Goal: Obtain resource: Download file/media

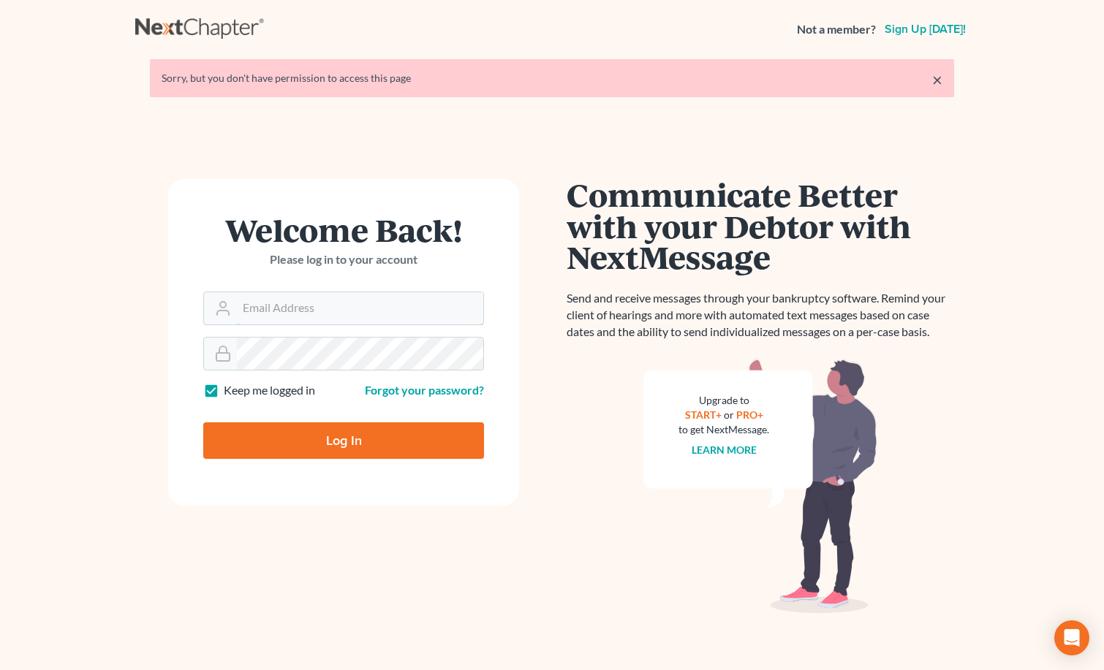
type input "[PERSON_NAME][EMAIL_ADDRESS][DOMAIN_NAME]"
click at [939, 82] on link "×" at bounding box center [937, 80] width 10 height 18
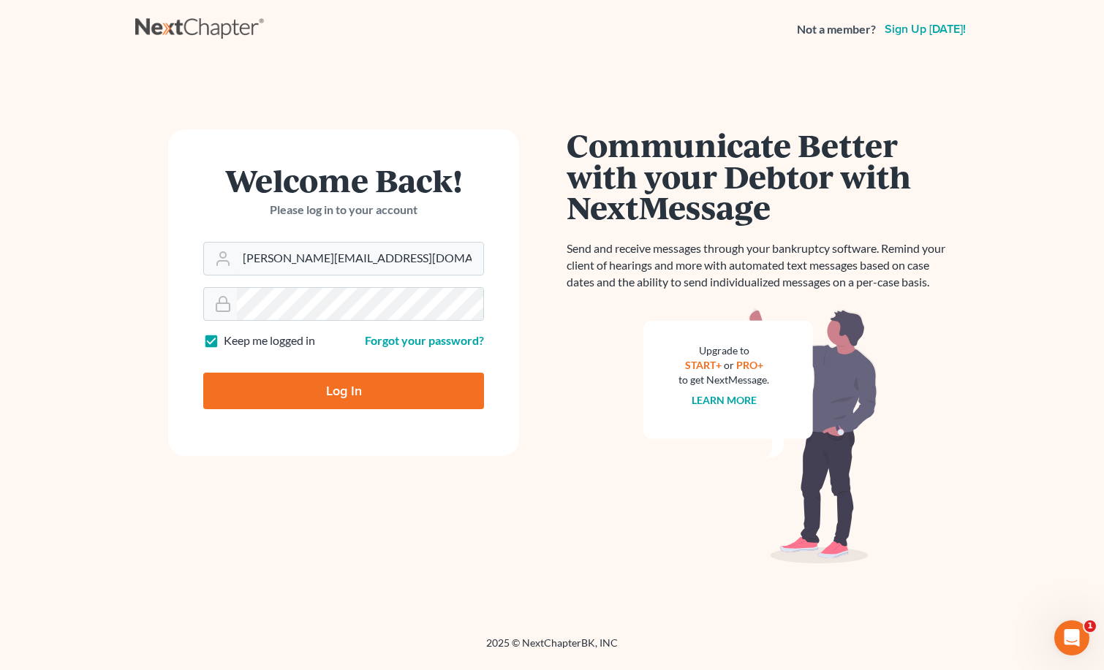
click at [300, 392] on input "Log In" at bounding box center [343, 391] width 281 height 37
type input "Thinking..."
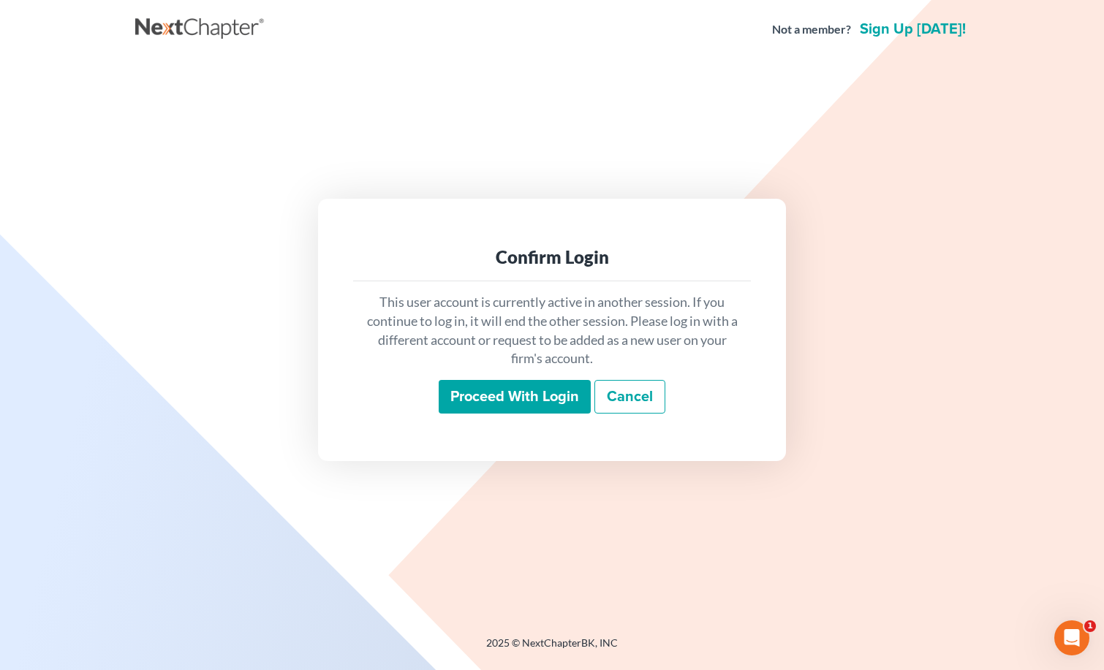
click at [513, 409] on input "Proceed with login" at bounding box center [515, 397] width 152 height 34
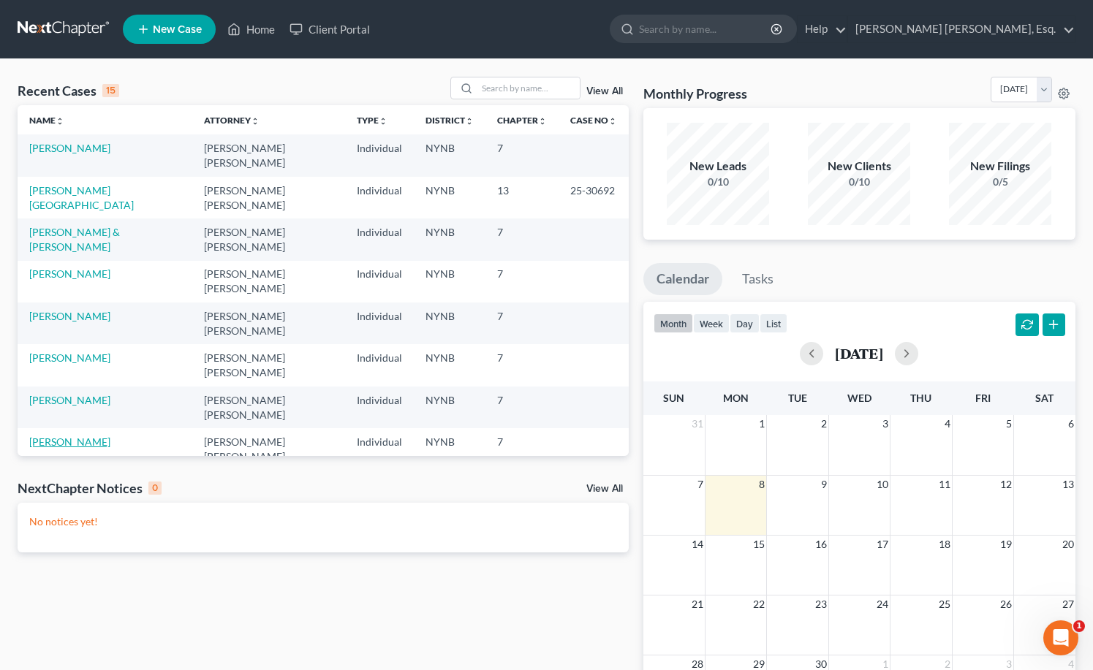
click at [69, 436] on link "Jones, Donna" at bounding box center [69, 442] width 81 height 12
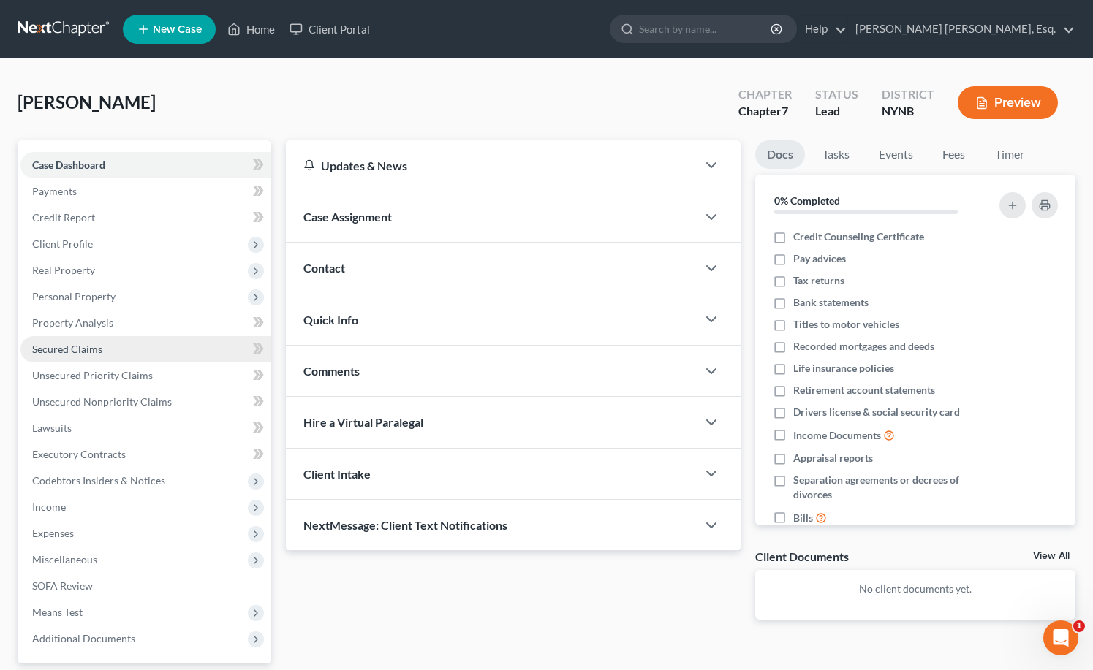
click at [73, 336] on link "Secured Claims" at bounding box center [145, 349] width 251 height 26
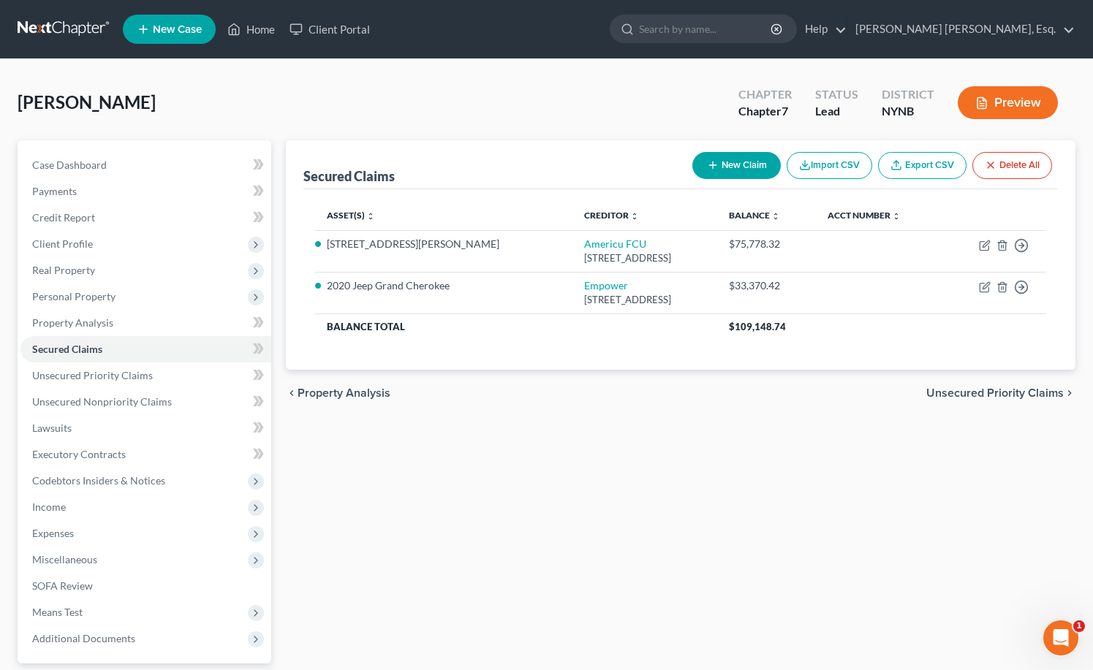
click at [1069, 0] on div at bounding box center [546, 0] width 1093 height 0
click at [1001, 95] on button "Preview" at bounding box center [1008, 102] width 100 height 33
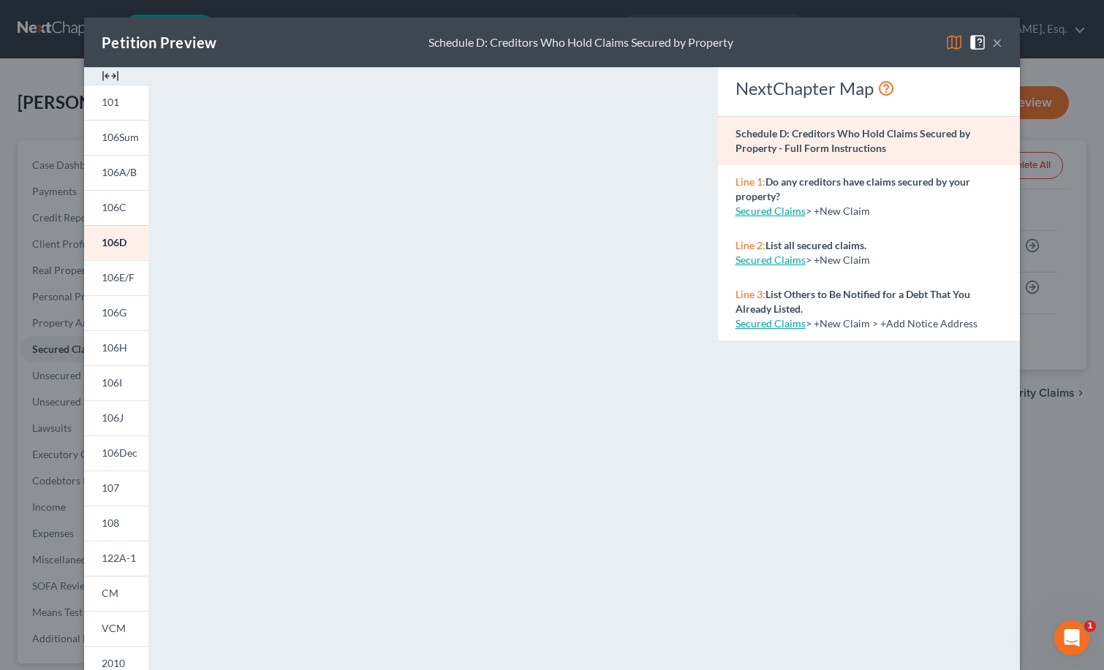
click at [993, 46] on button "×" at bounding box center [997, 43] width 10 height 18
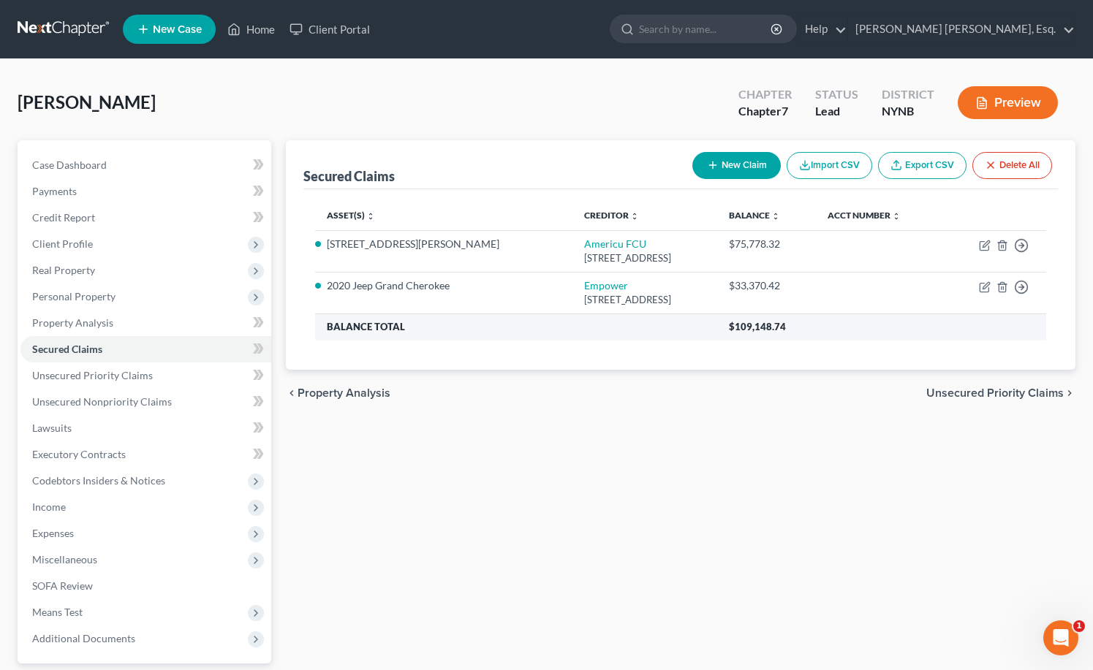
click at [651, 326] on th "Balance Total" at bounding box center [516, 327] width 403 height 26
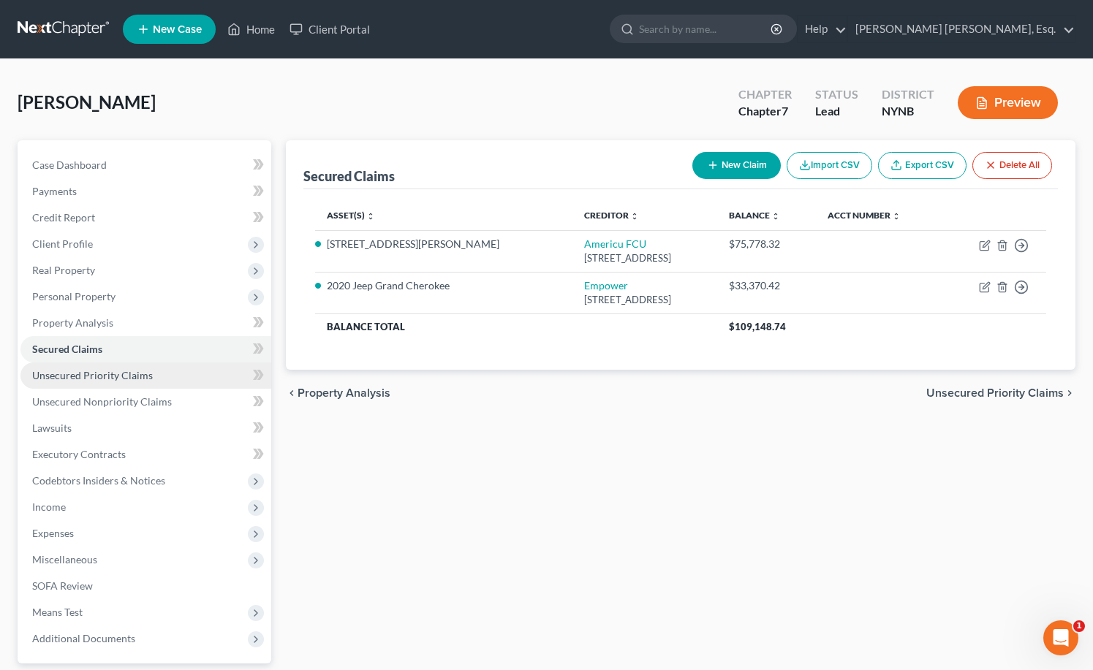
click at [131, 379] on span "Unsecured Priority Claims" at bounding box center [92, 375] width 121 height 12
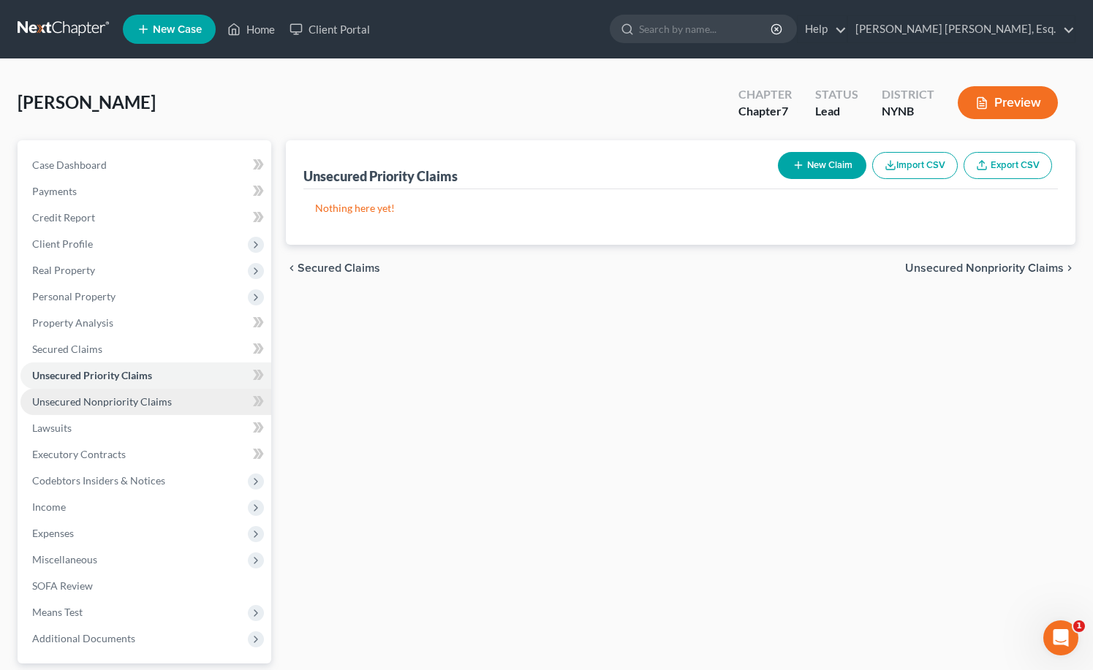
click at [141, 399] on span "Unsecured Nonpriority Claims" at bounding box center [102, 401] width 140 height 12
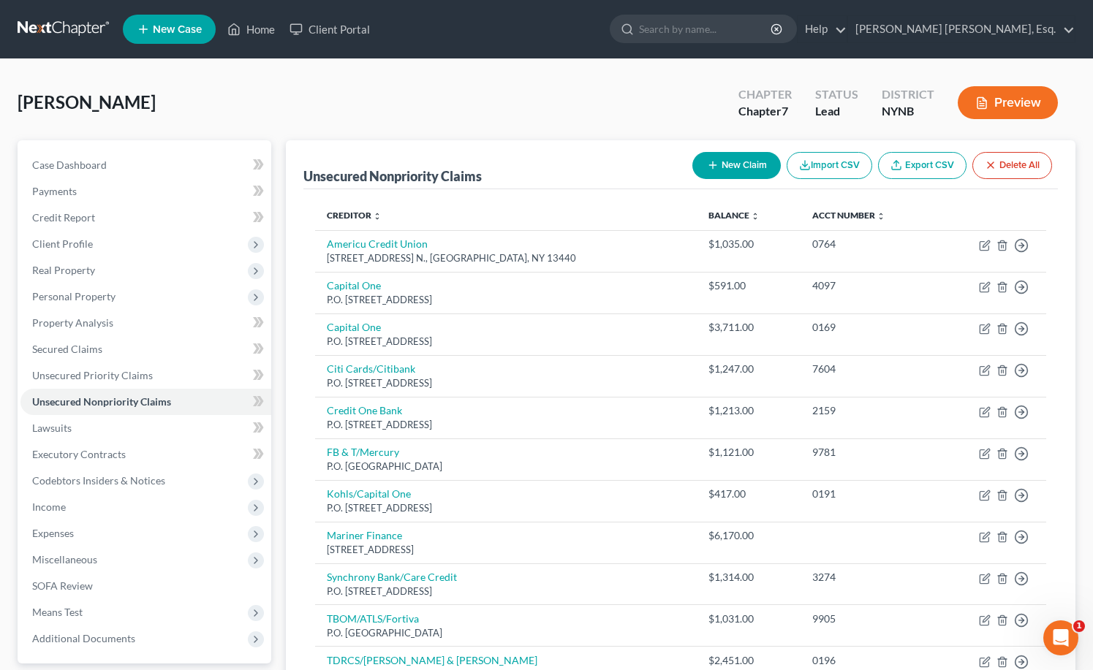
click at [1028, 98] on button "Preview" at bounding box center [1008, 102] width 100 height 33
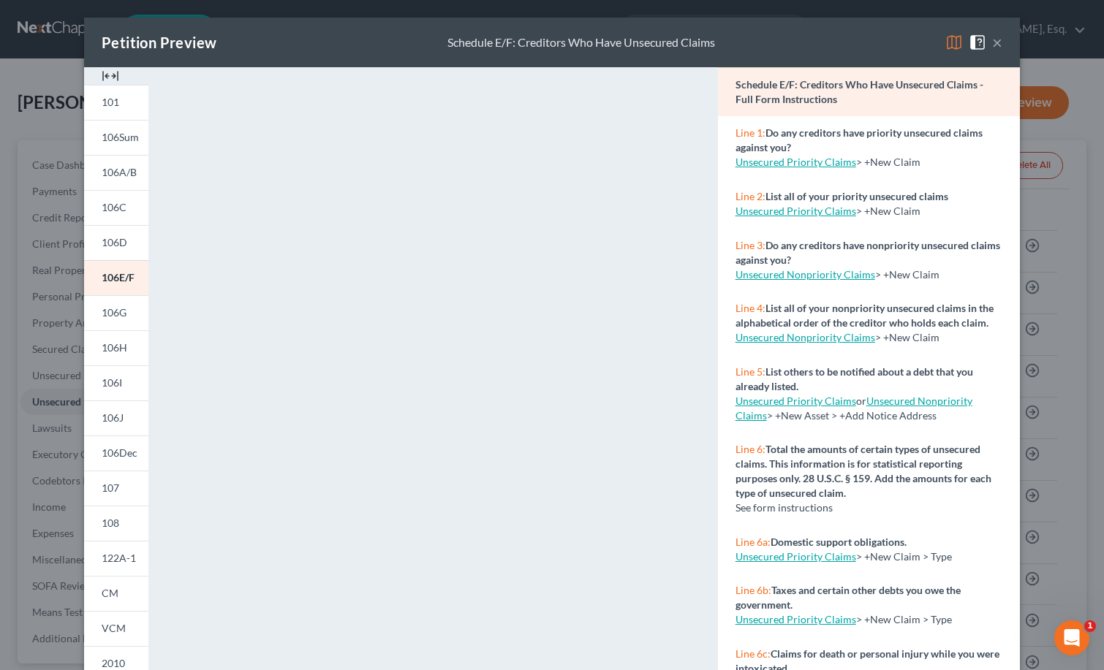
scroll to position [77, 0]
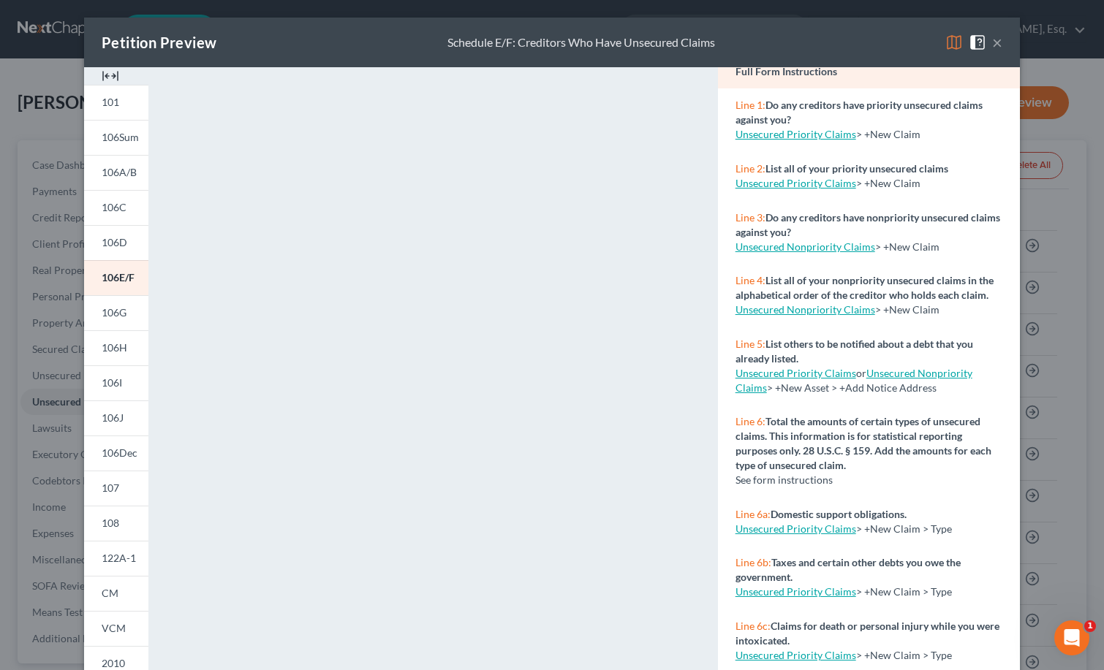
click at [952, 48] on img at bounding box center [954, 43] width 18 height 18
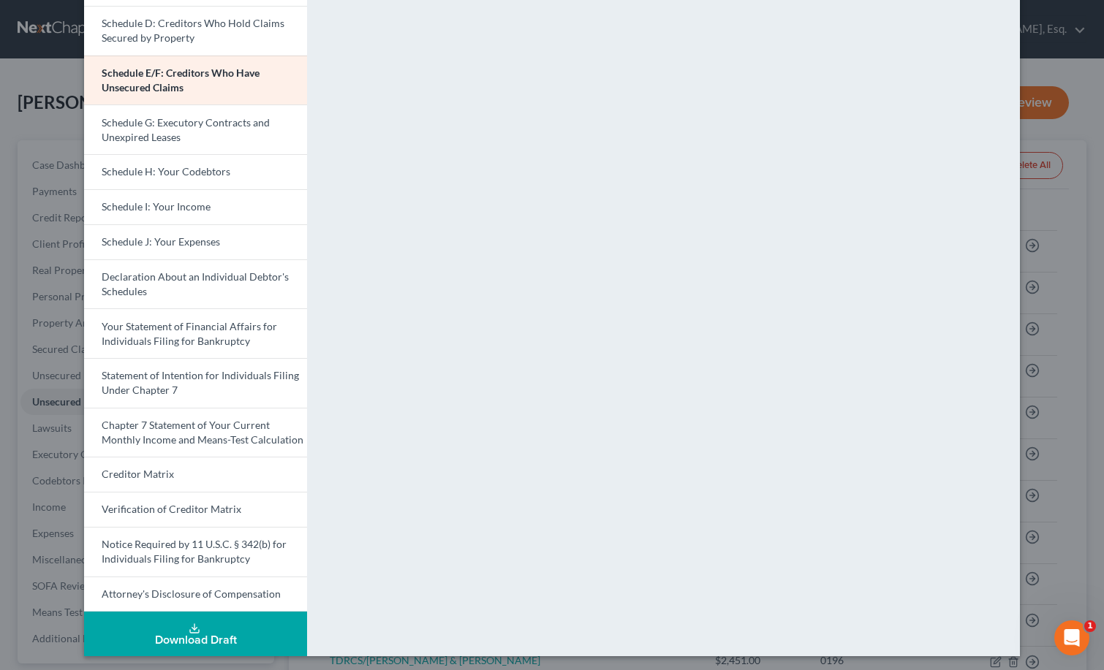
scroll to position [251, 0]
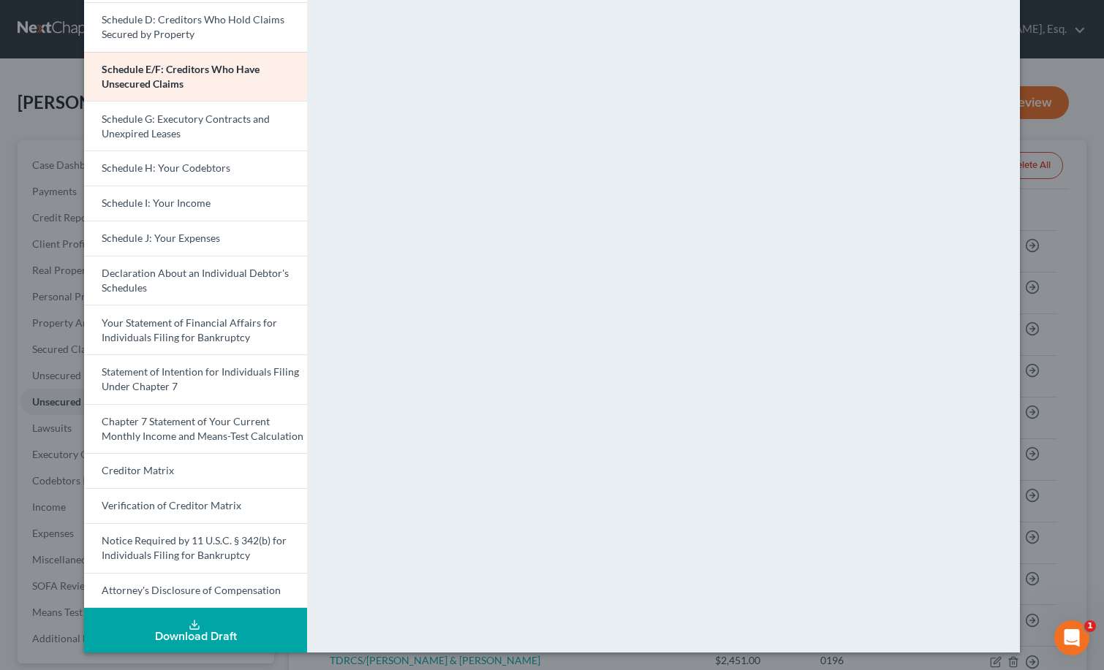
click at [190, 624] on icon at bounding box center [195, 625] width 12 height 12
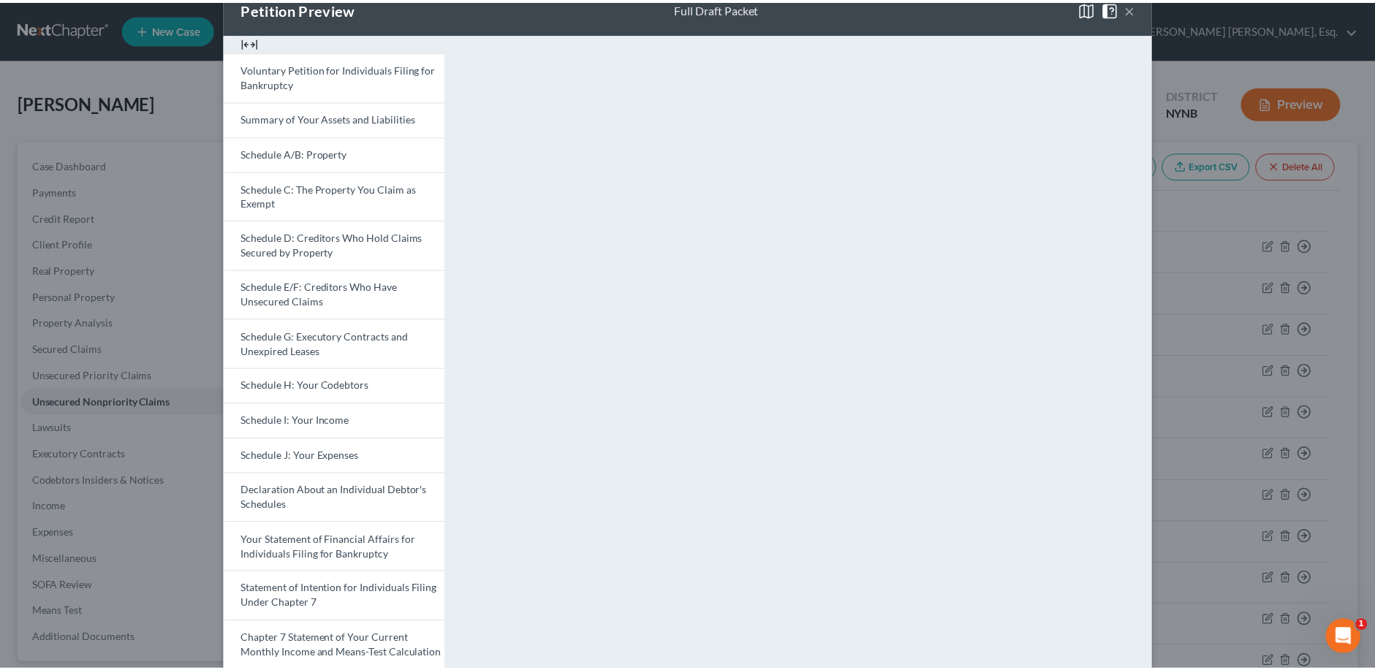
scroll to position [0, 0]
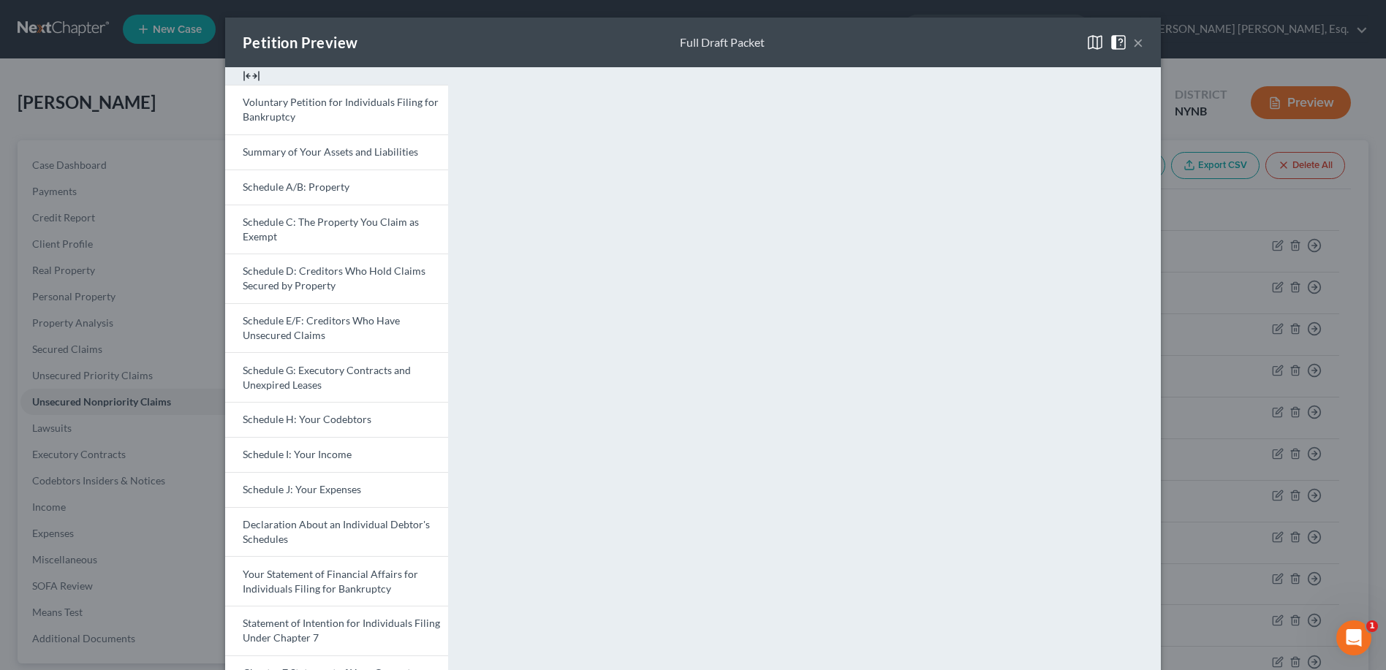
click at [1103, 46] on button "×" at bounding box center [1138, 43] width 10 height 18
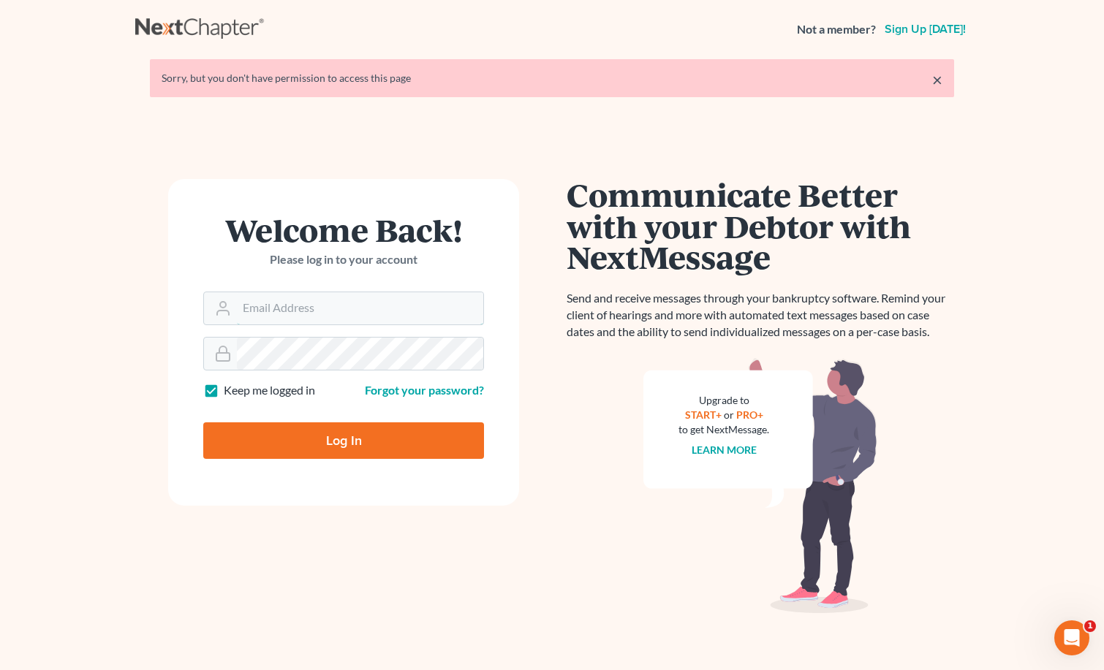
type input "[PERSON_NAME][EMAIL_ADDRESS][DOMAIN_NAME]"
drag, startPoint x: 936, startPoint y: 75, endPoint x: 907, endPoint y: 113, distance: 47.5
click at [936, 75] on link "×" at bounding box center [937, 80] width 10 height 18
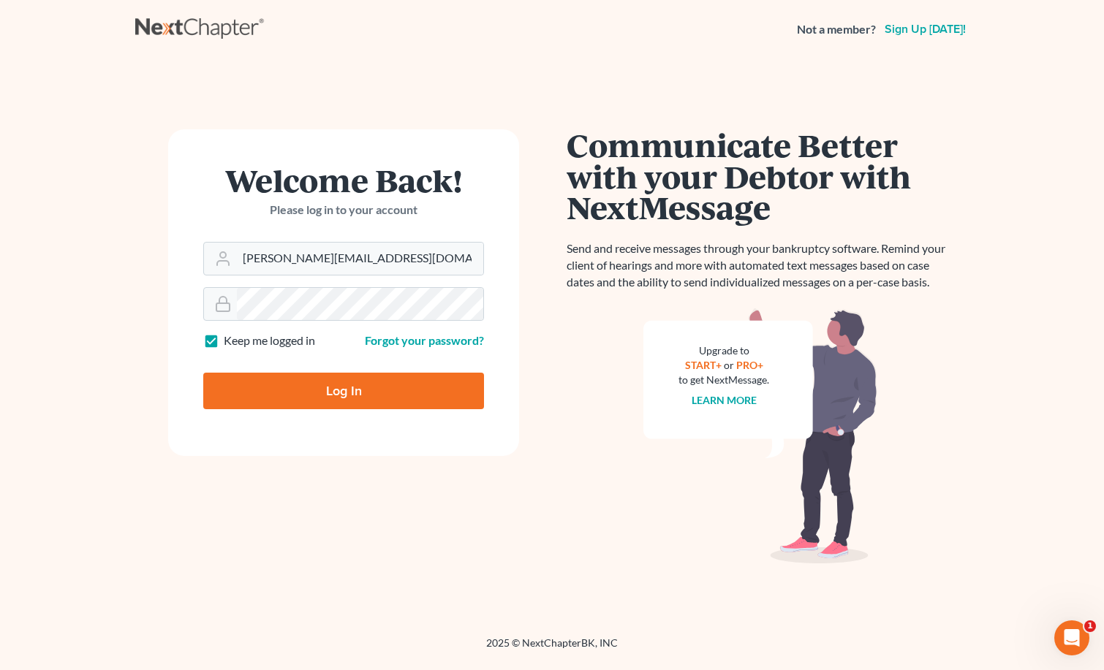
click at [289, 399] on input "Log In" at bounding box center [343, 391] width 281 height 37
type input "Thinking..."
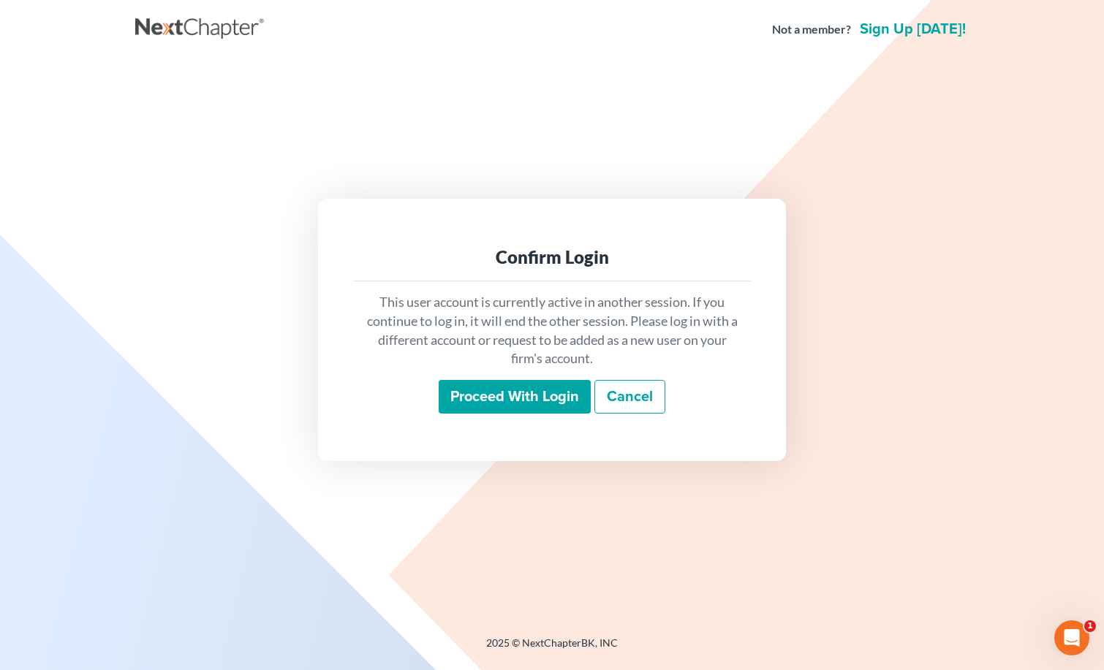
click at [513, 397] on input "Proceed with login" at bounding box center [515, 397] width 152 height 34
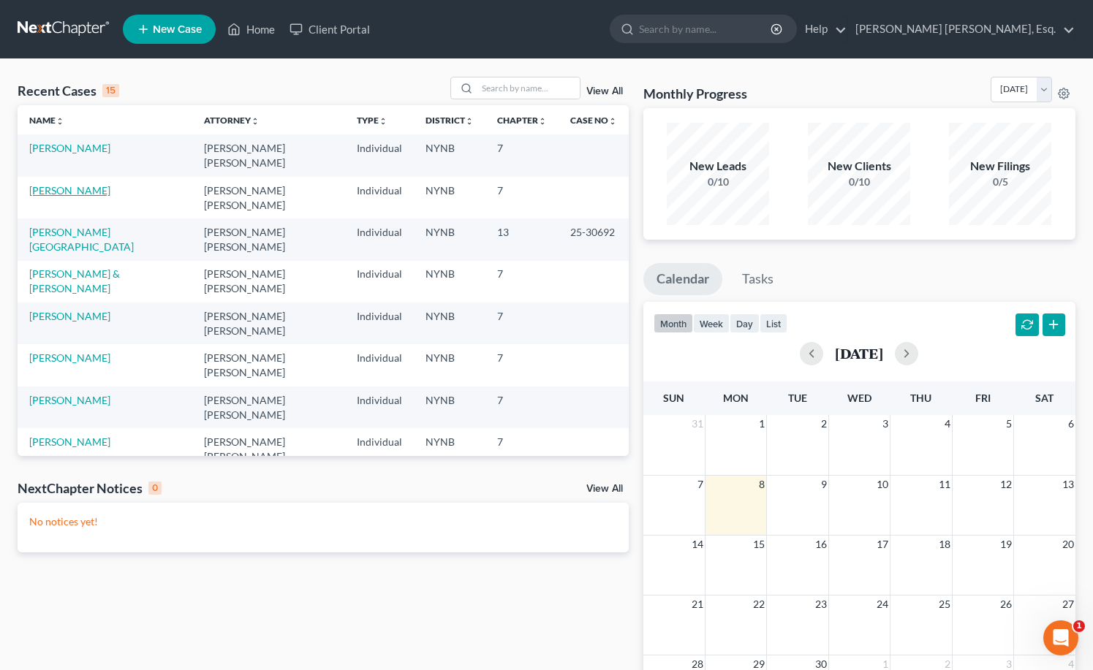
click at [84, 184] on link "[PERSON_NAME]" at bounding box center [69, 190] width 81 height 12
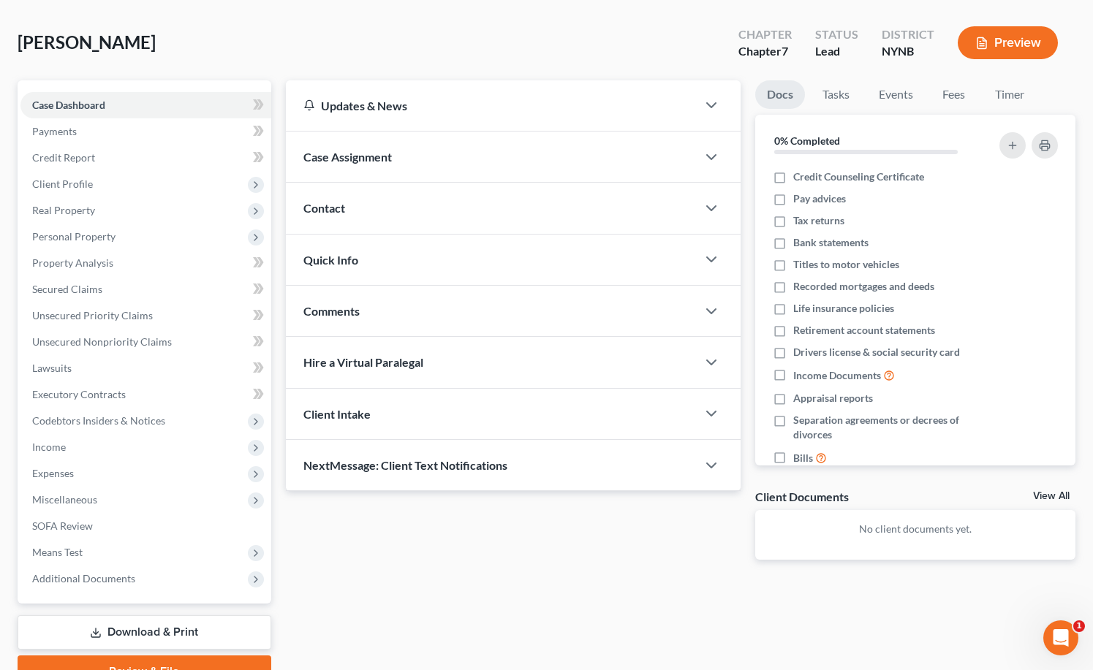
scroll to position [133, 0]
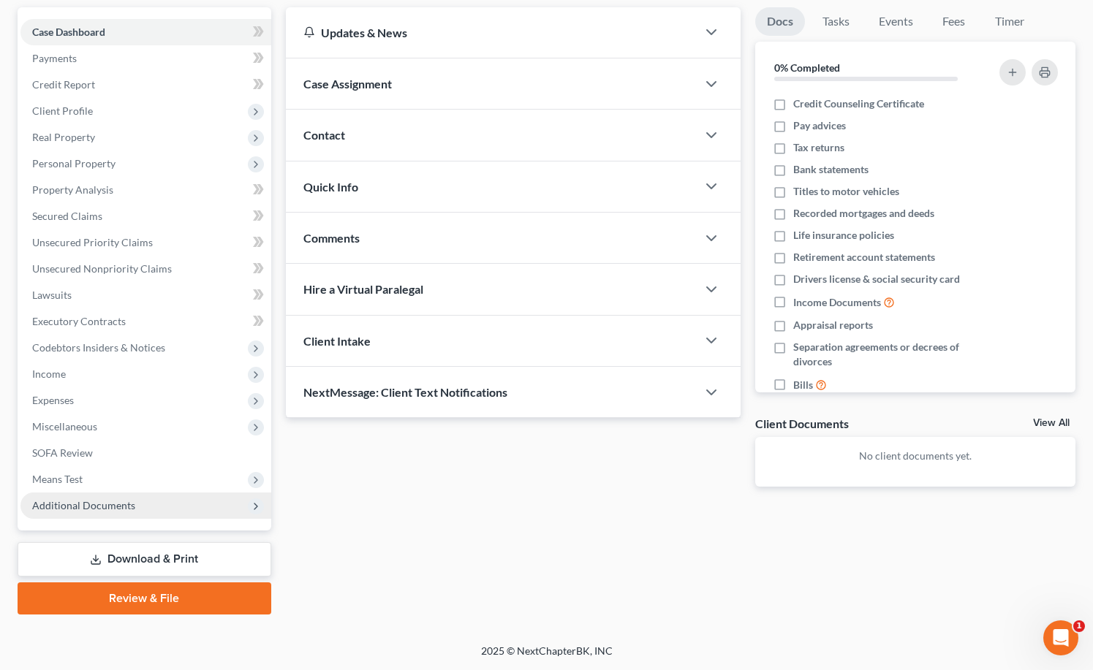
click at [106, 504] on span "Additional Documents" at bounding box center [83, 505] width 103 height 12
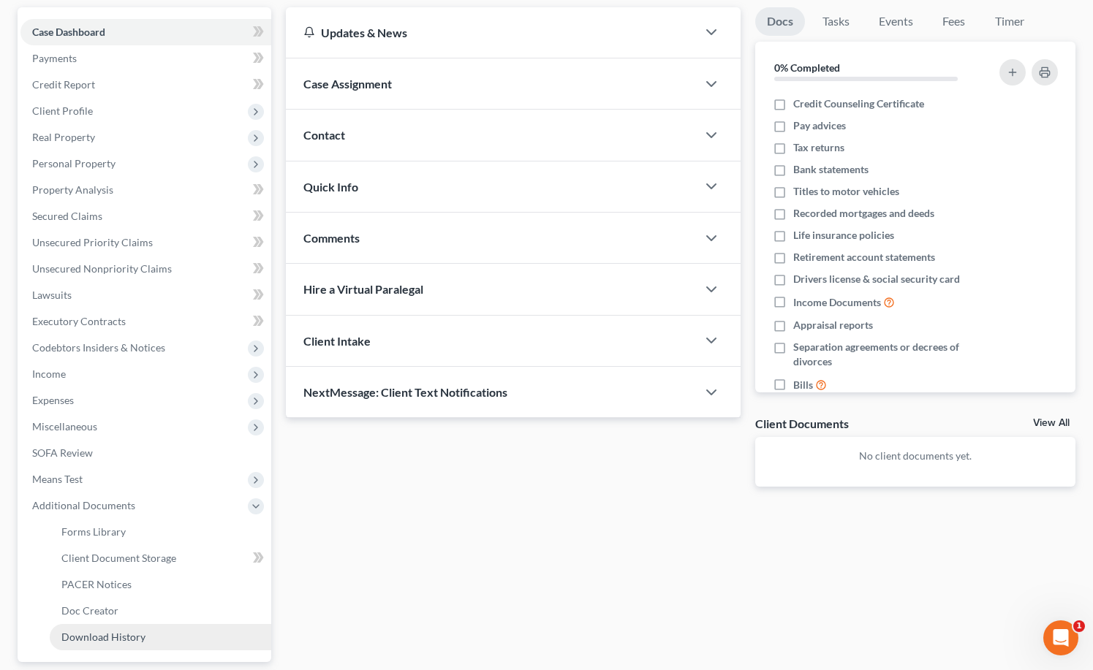
click at [108, 635] on span "Download History" at bounding box center [103, 637] width 84 height 12
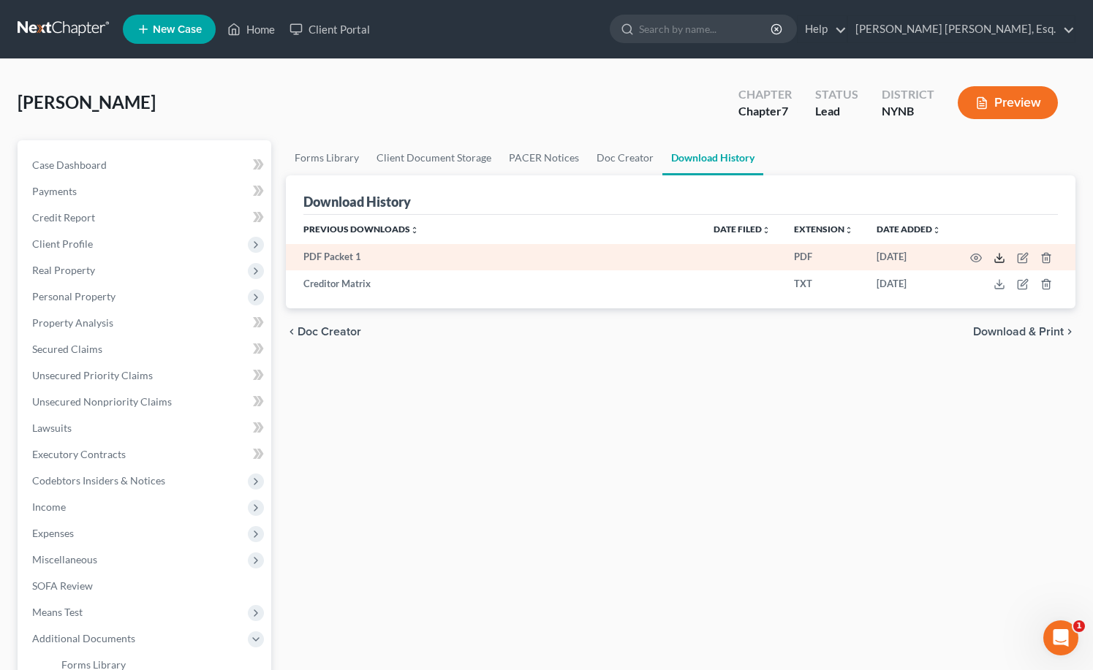
click at [998, 258] on icon at bounding box center [999, 258] width 12 height 12
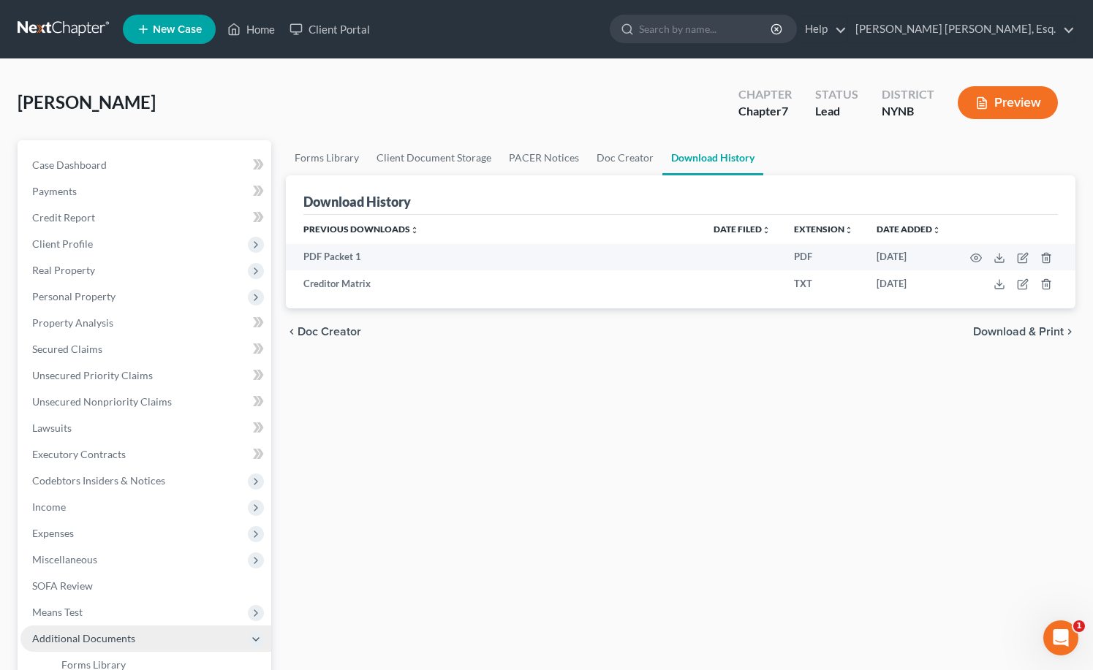
click at [116, 637] on span "Additional Documents" at bounding box center [83, 638] width 103 height 12
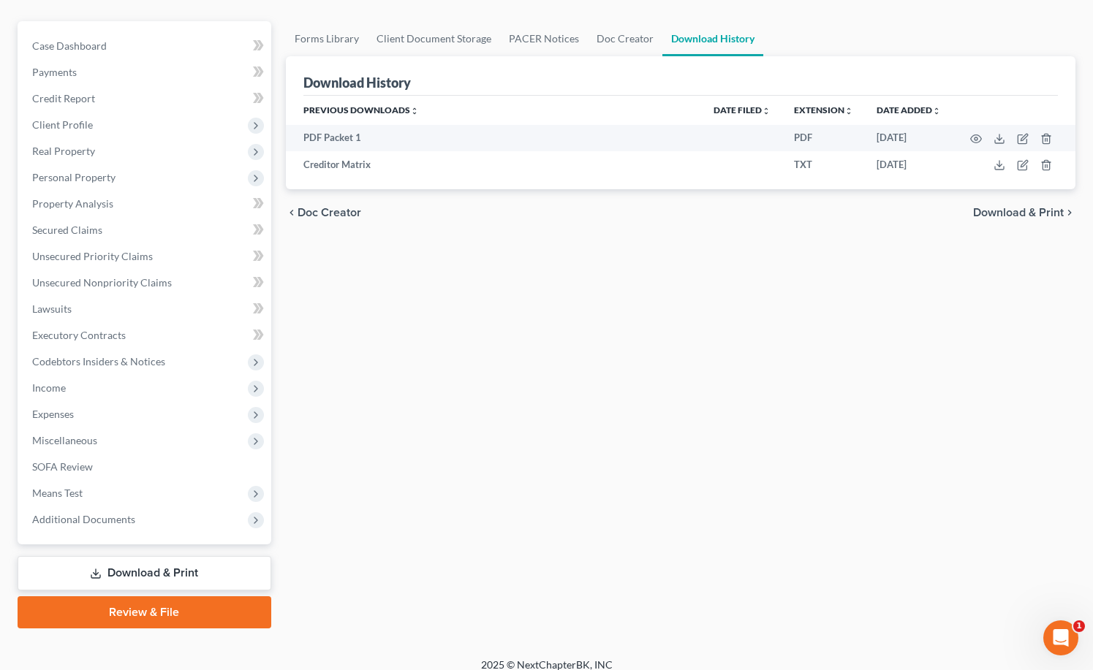
scroll to position [133, 0]
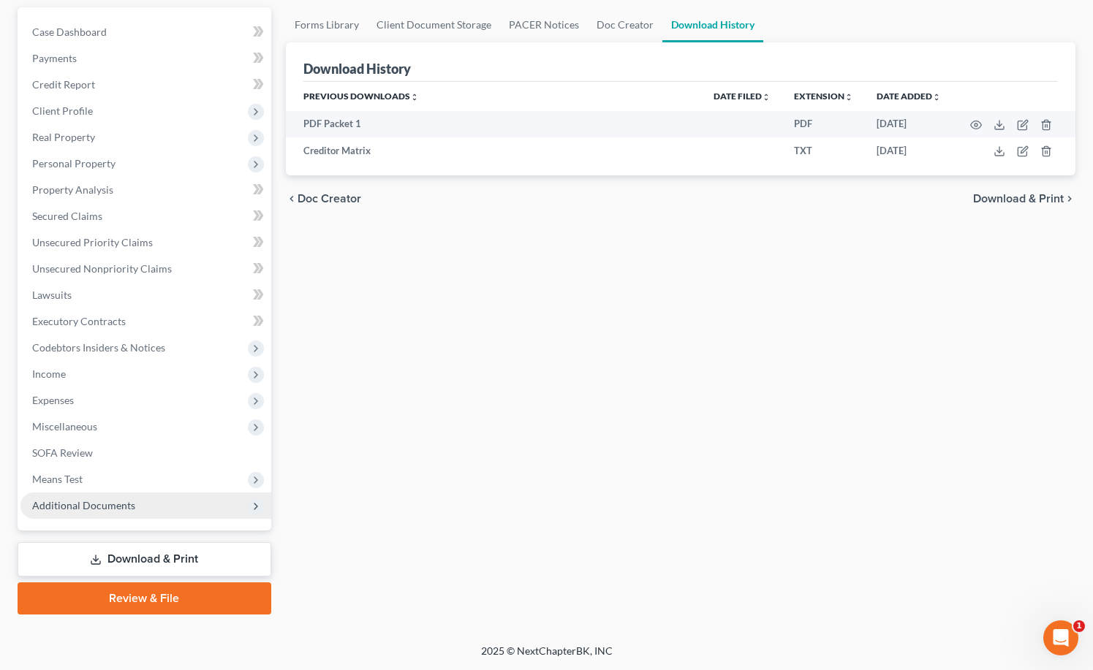
click at [97, 509] on span "Additional Documents" at bounding box center [83, 505] width 103 height 12
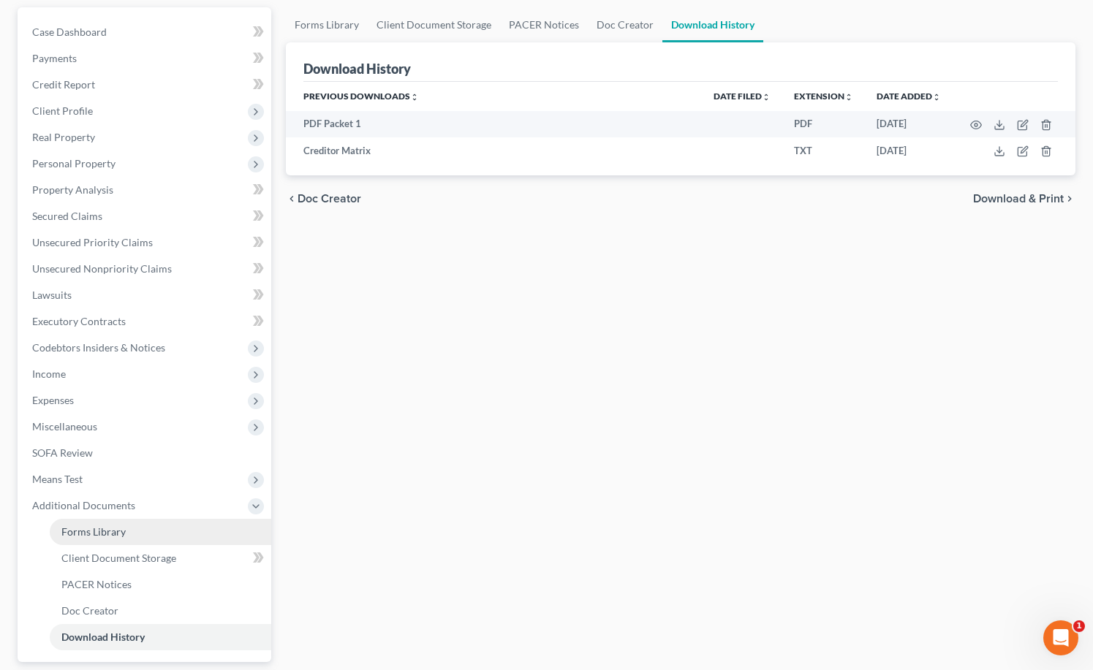
click at [95, 533] on span "Forms Library" at bounding box center [93, 532] width 64 height 12
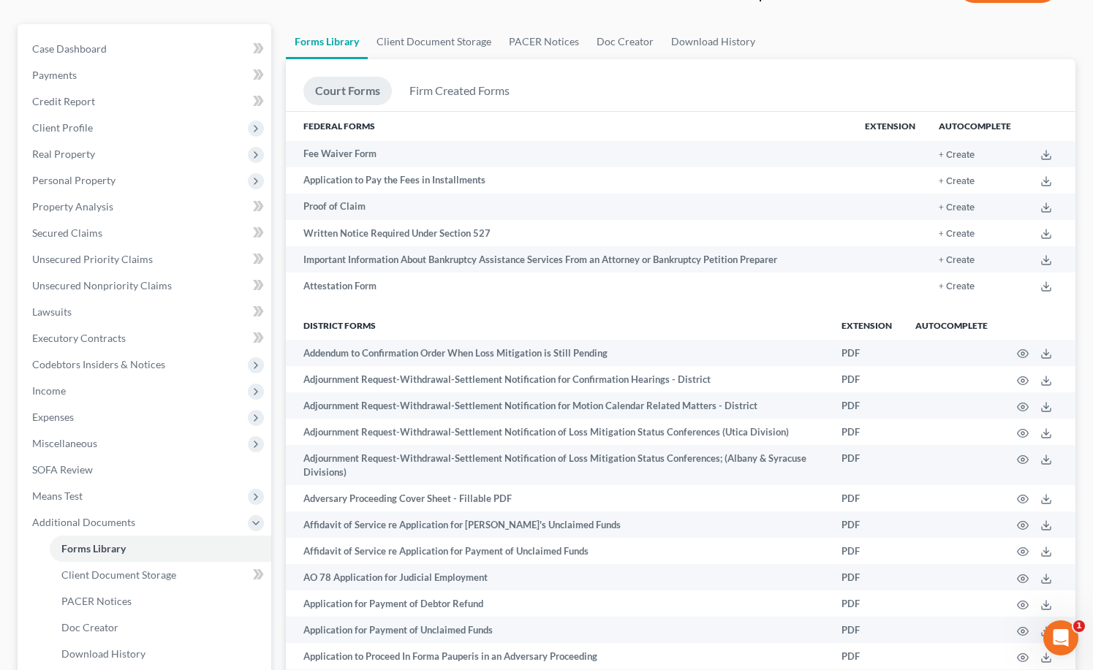
scroll to position [309, 0]
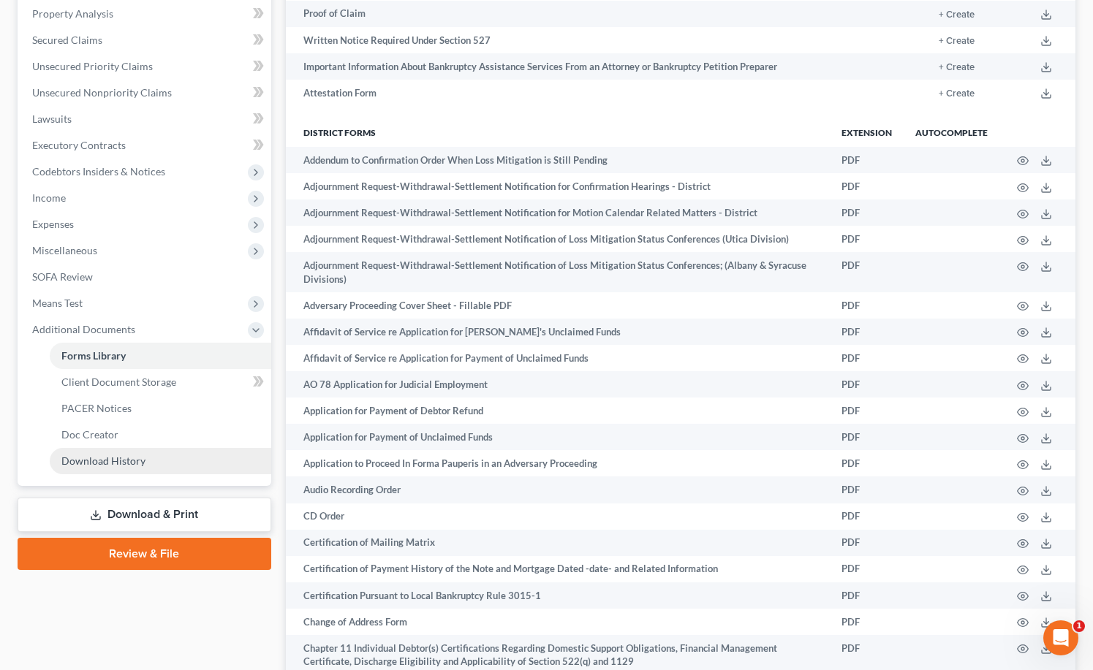
click at [129, 466] on link "Download History" at bounding box center [160, 461] width 221 height 26
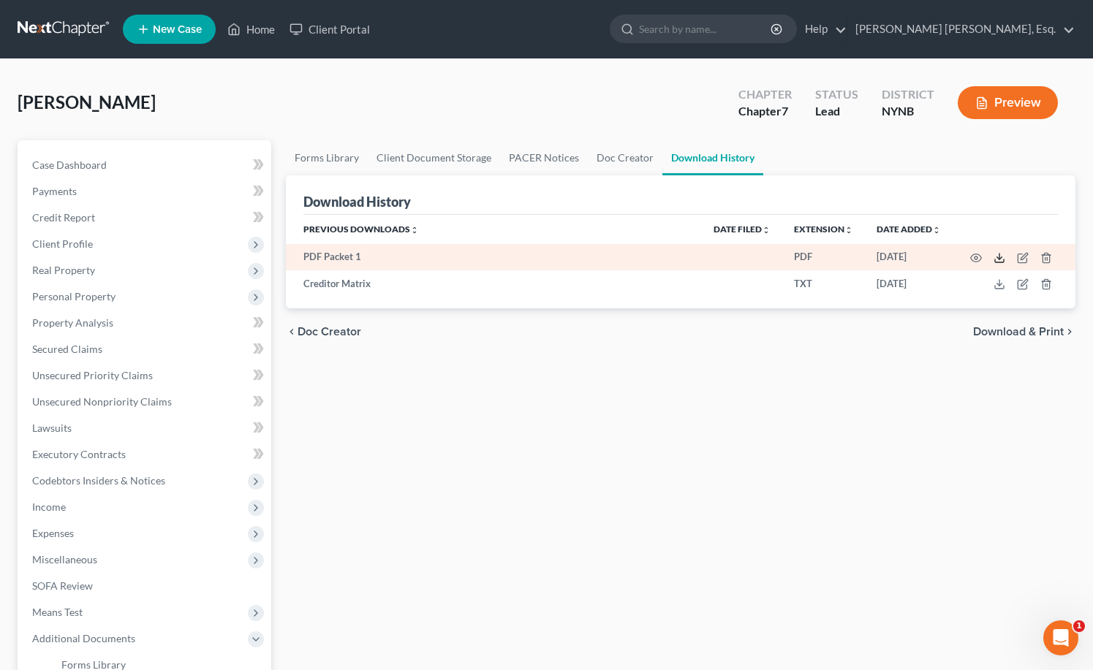
click at [997, 259] on icon at bounding box center [999, 258] width 12 height 12
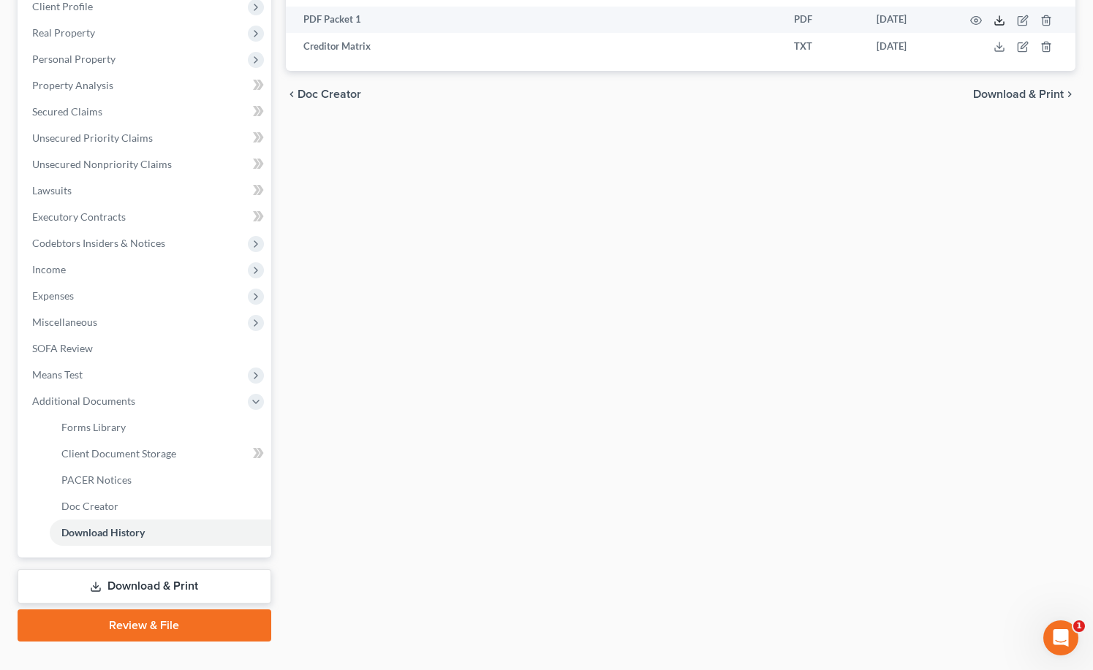
scroll to position [242, 0]
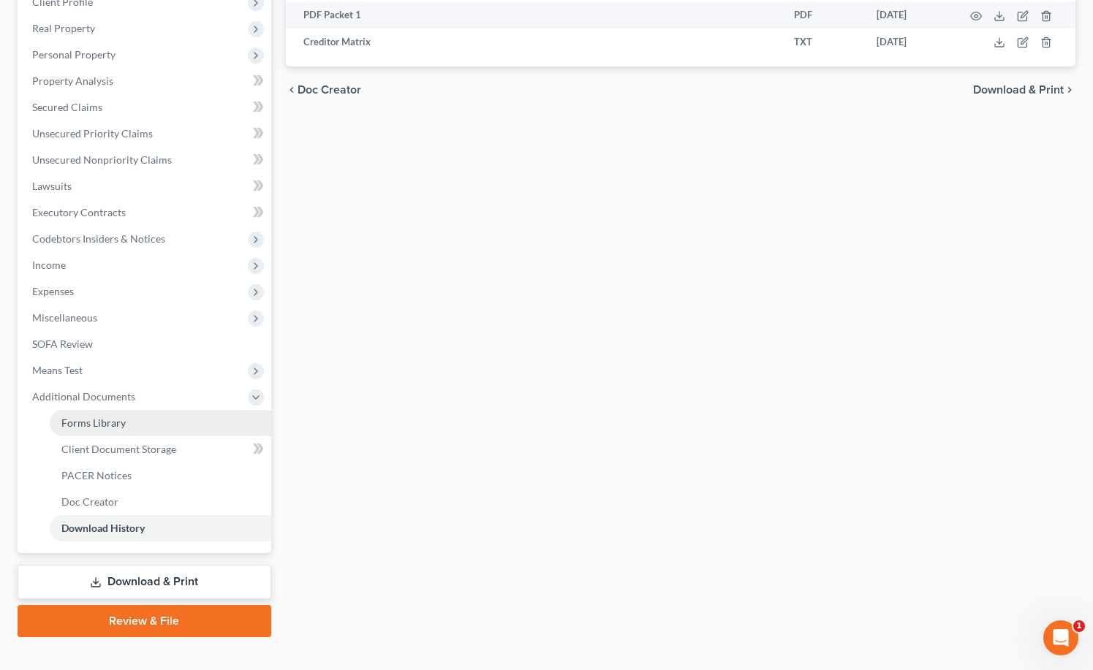
drag, startPoint x: 99, startPoint y: 423, endPoint x: 114, endPoint y: 422, distance: 14.6
click at [99, 422] on span "Forms Library" at bounding box center [93, 423] width 64 height 12
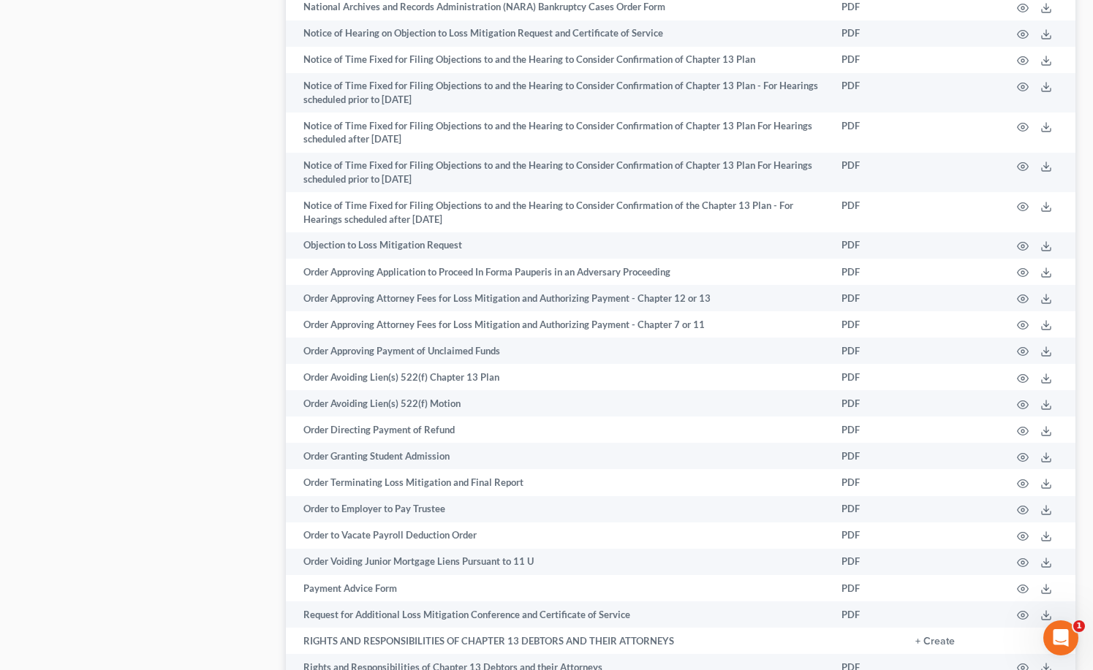
scroll to position [1822, 0]
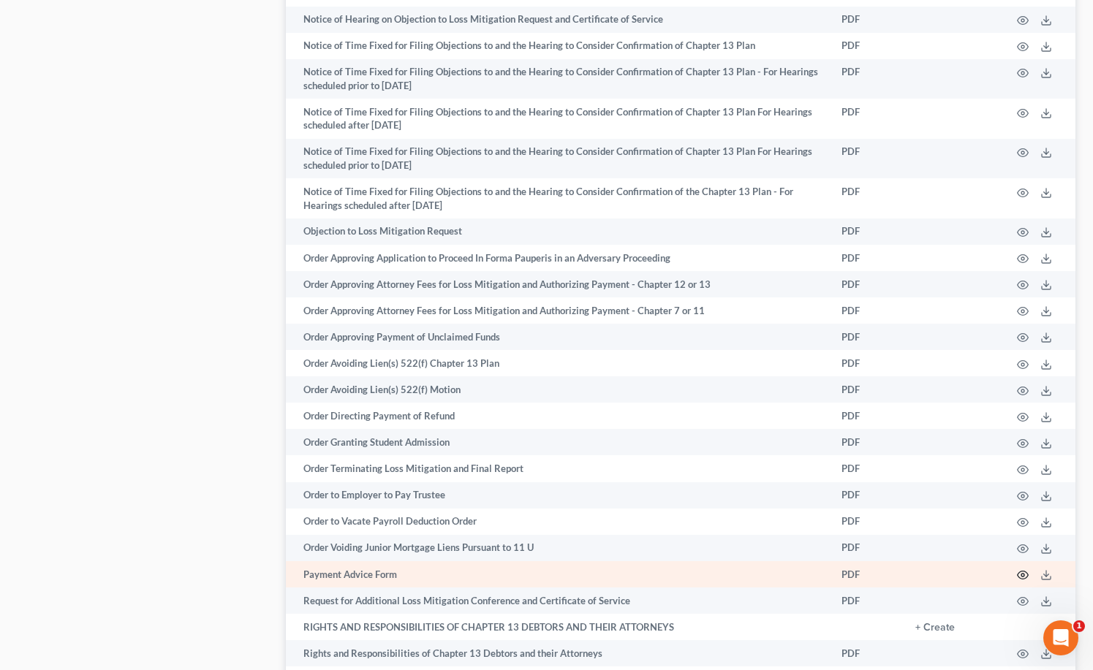
click at [1023, 576] on icon "button" at bounding box center [1023, 575] width 12 height 12
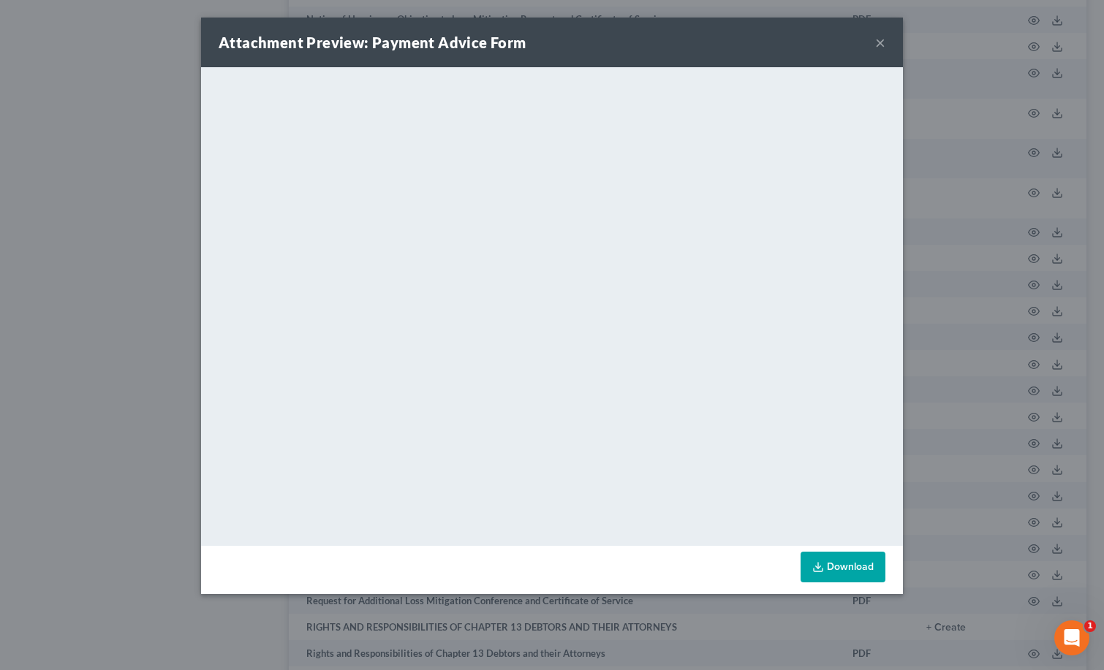
click at [877, 41] on button "×" at bounding box center [880, 43] width 10 height 18
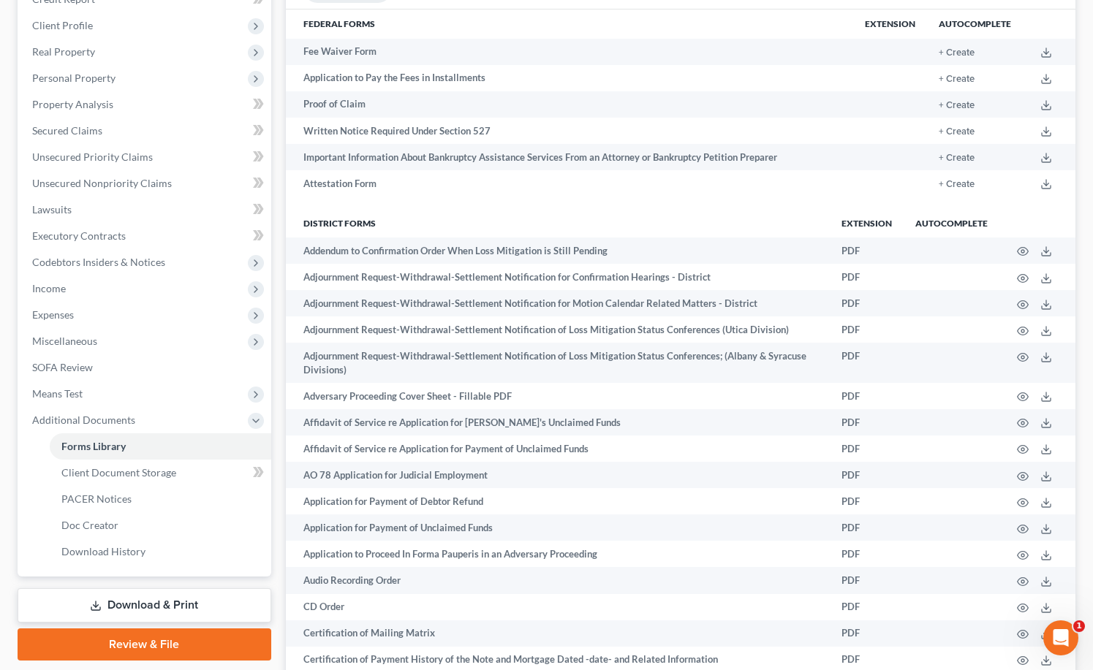
scroll to position [0, 0]
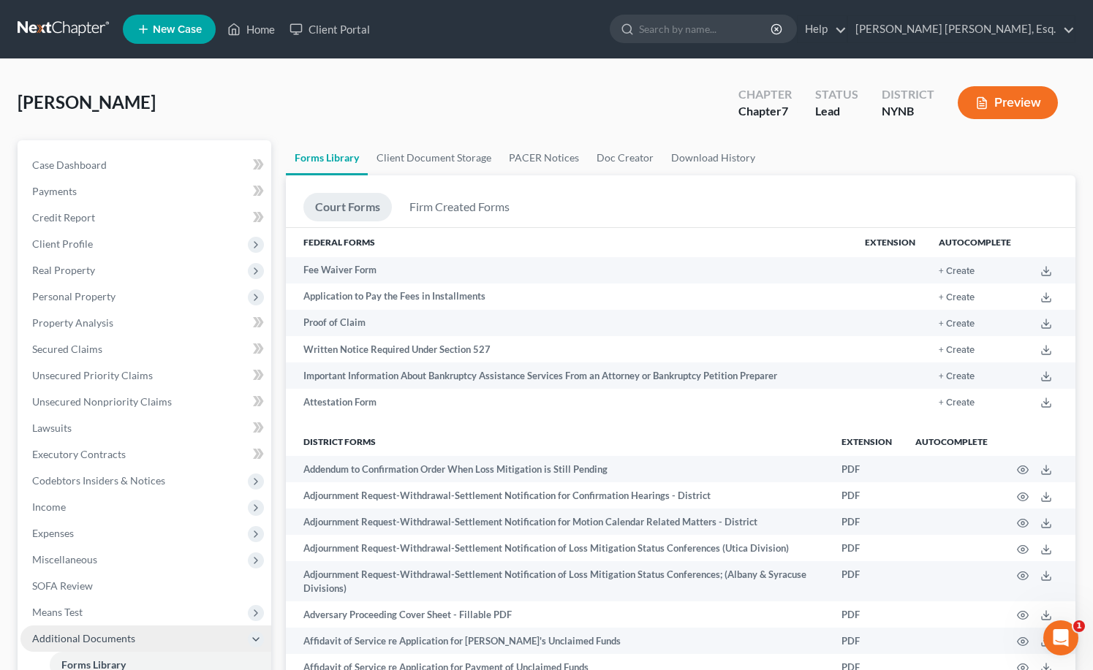
click at [112, 643] on span "Additional Documents" at bounding box center [83, 638] width 103 height 12
click at [117, 637] on span "Additional Documents" at bounding box center [83, 638] width 103 height 12
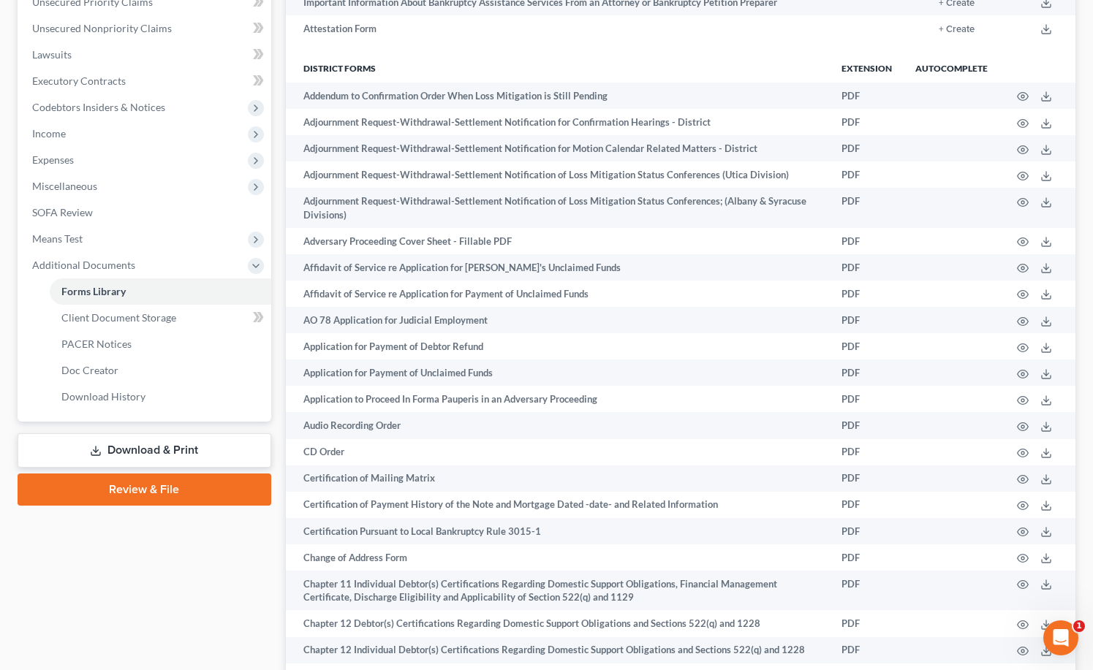
scroll to position [444, 0]
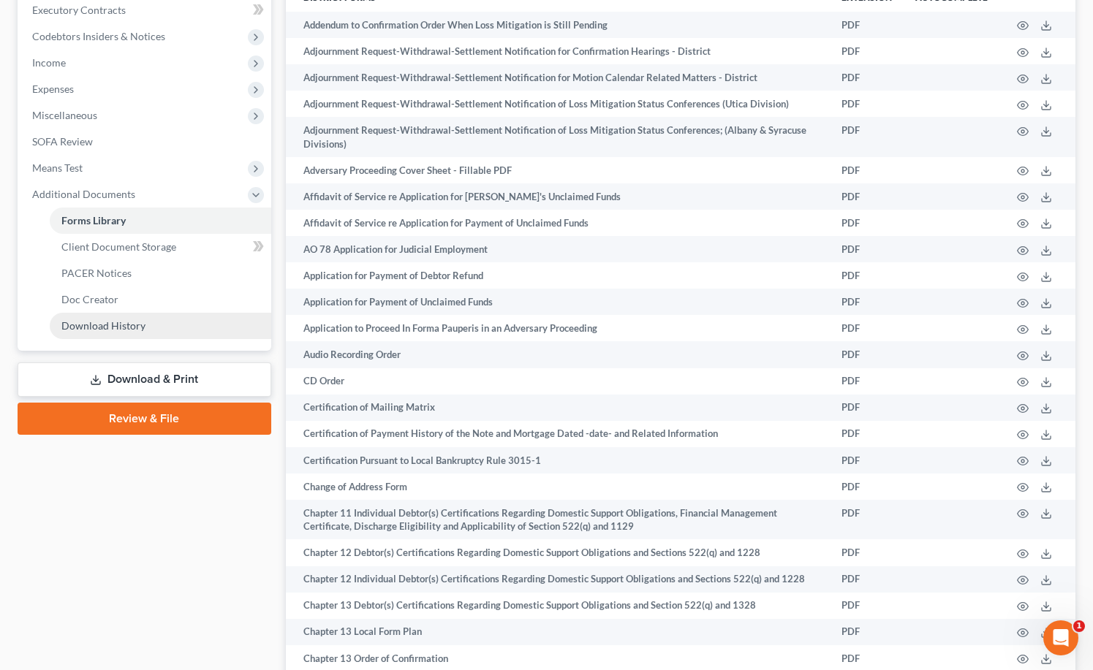
click at [92, 327] on span "Download History" at bounding box center [103, 325] width 84 height 12
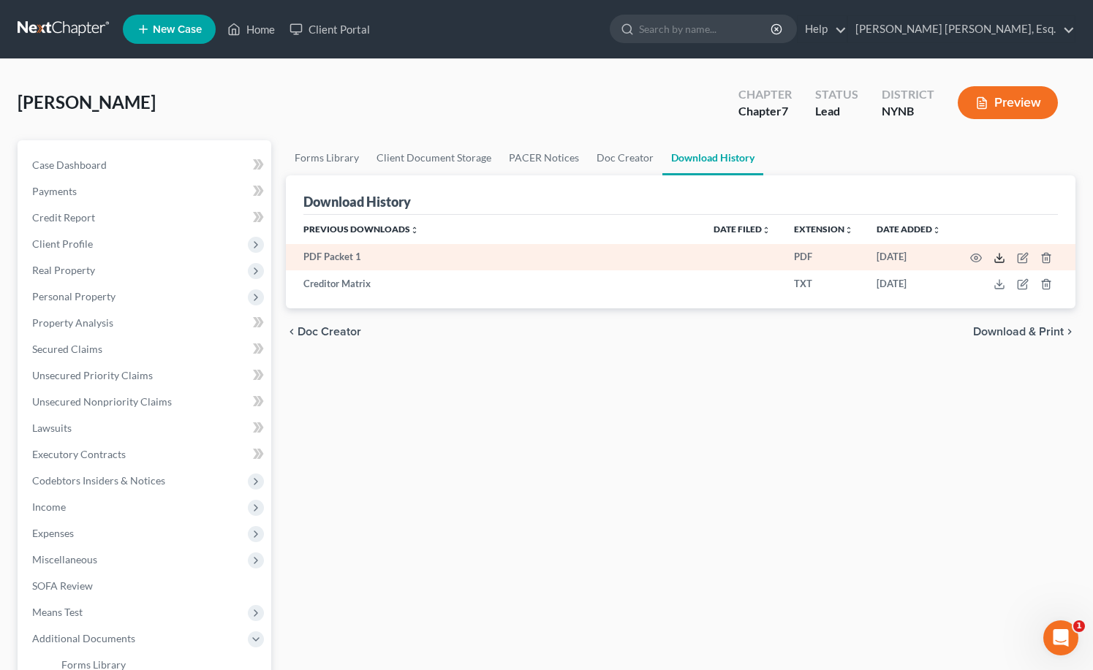
click at [998, 261] on icon at bounding box center [999, 258] width 12 height 12
